Goal: Book appointment/travel/reservation

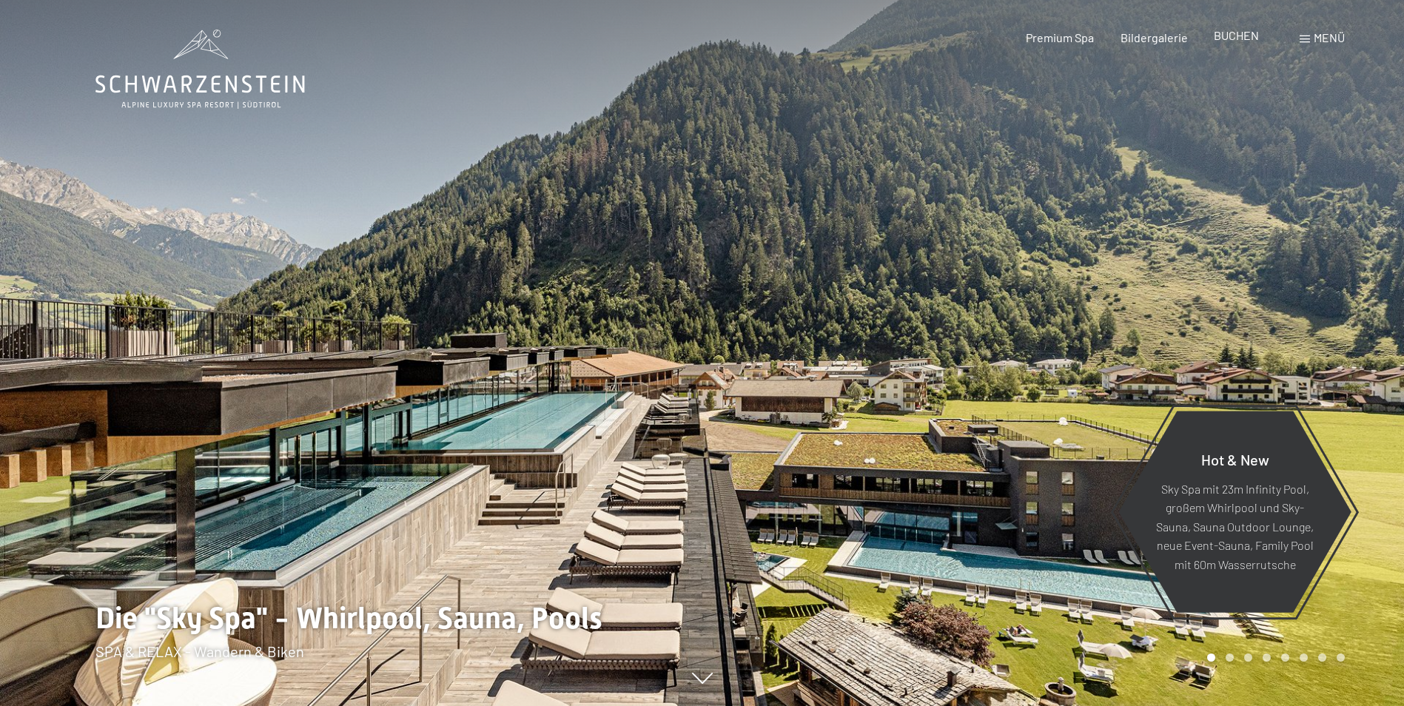
click at [1236, 34] on span "BUCHEN" at bounding box center [1236, 35] width 45 height 14
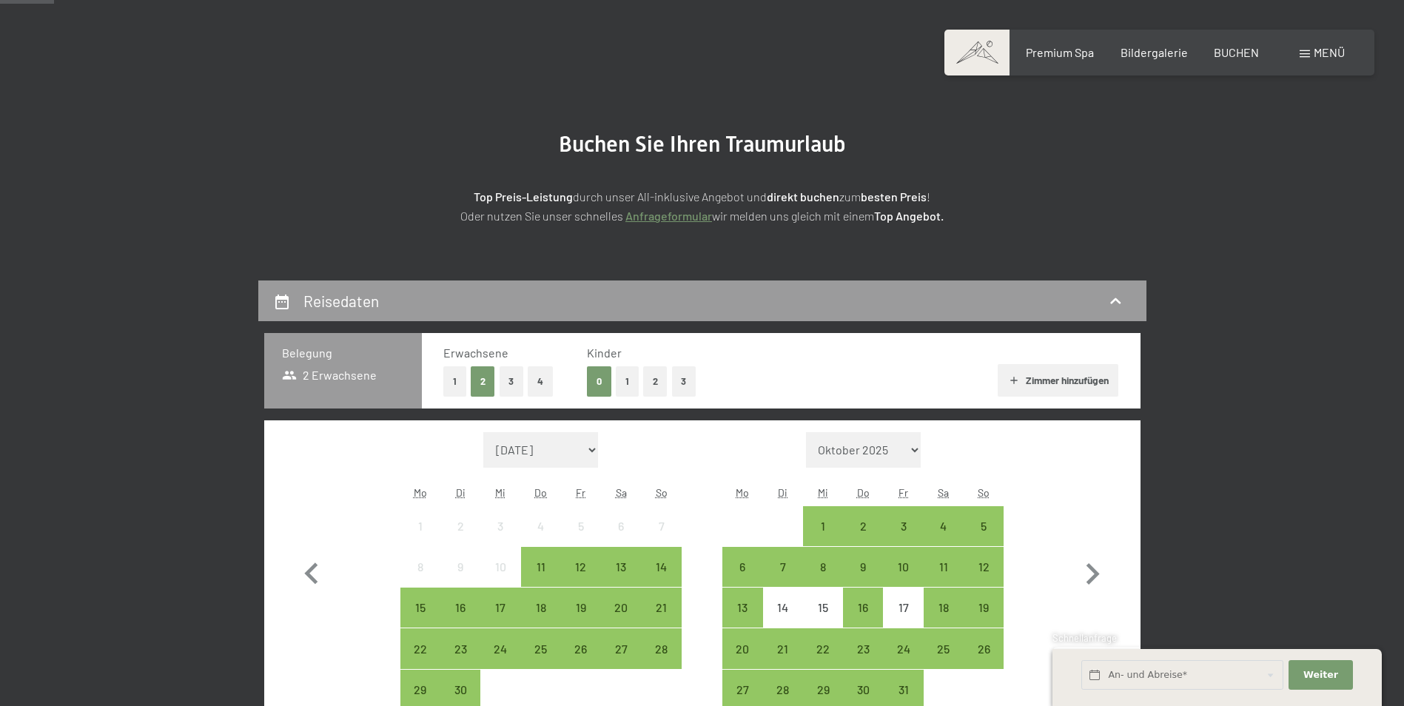
scroll to position [222, 0]
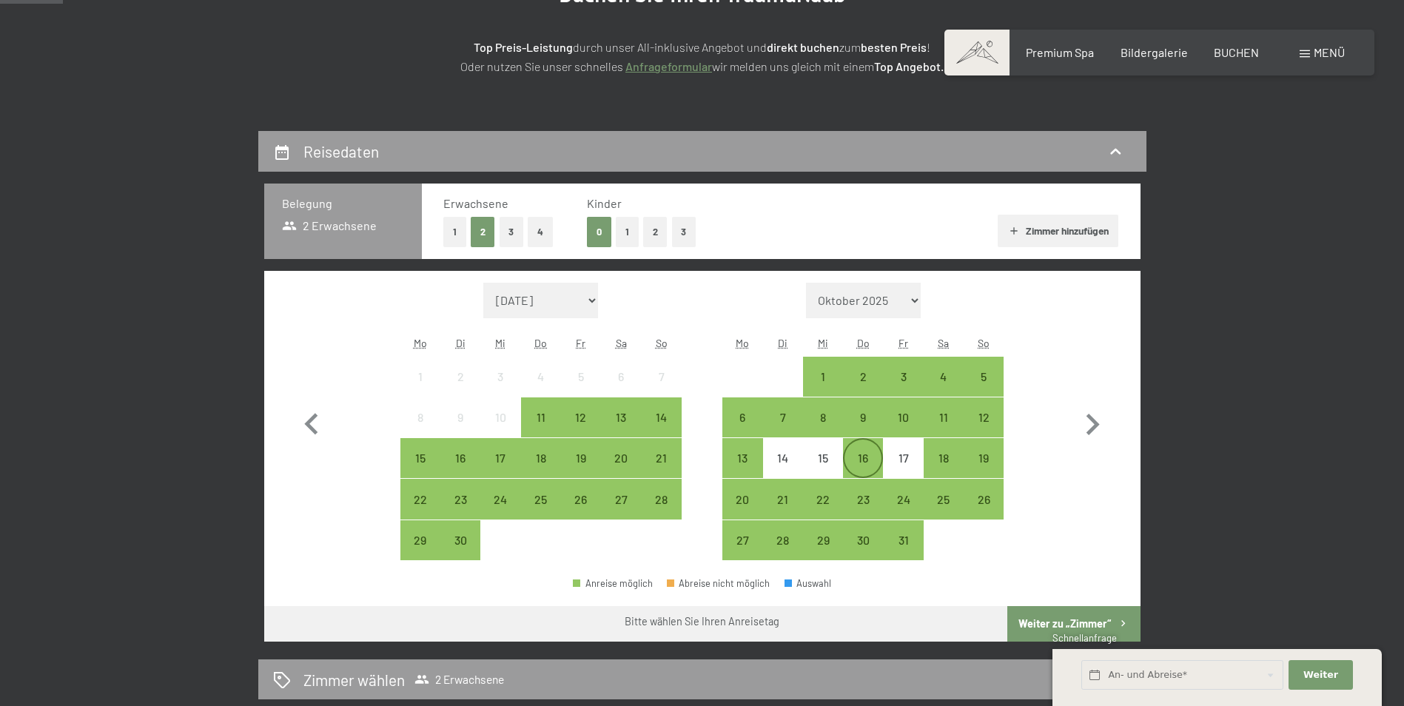
click at [878, 457] on div "16" at bounding box center [863, 470] width 37 height 37
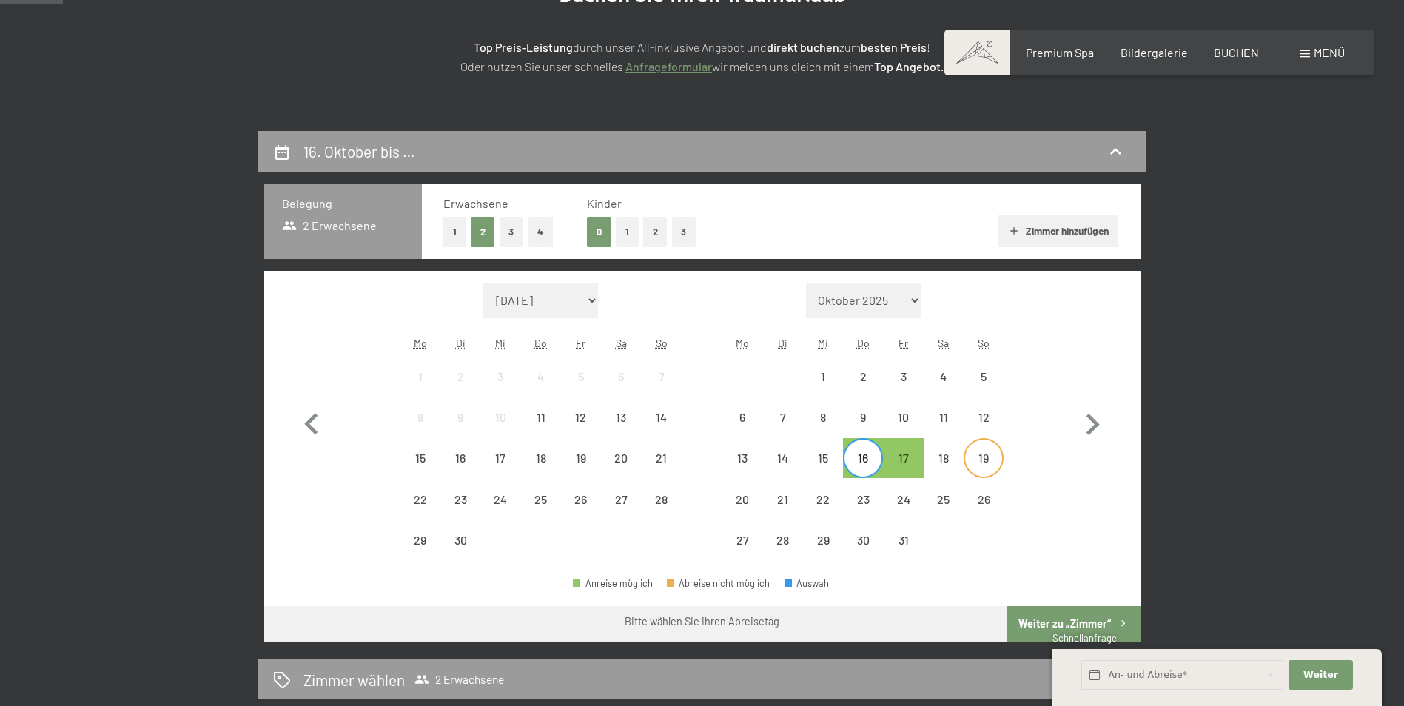
click at [981, 470] on div "19" at bounding box center [983, 470] width 37 height 37
